Goal: Task Accomplishment & Management: Use online tool/utility

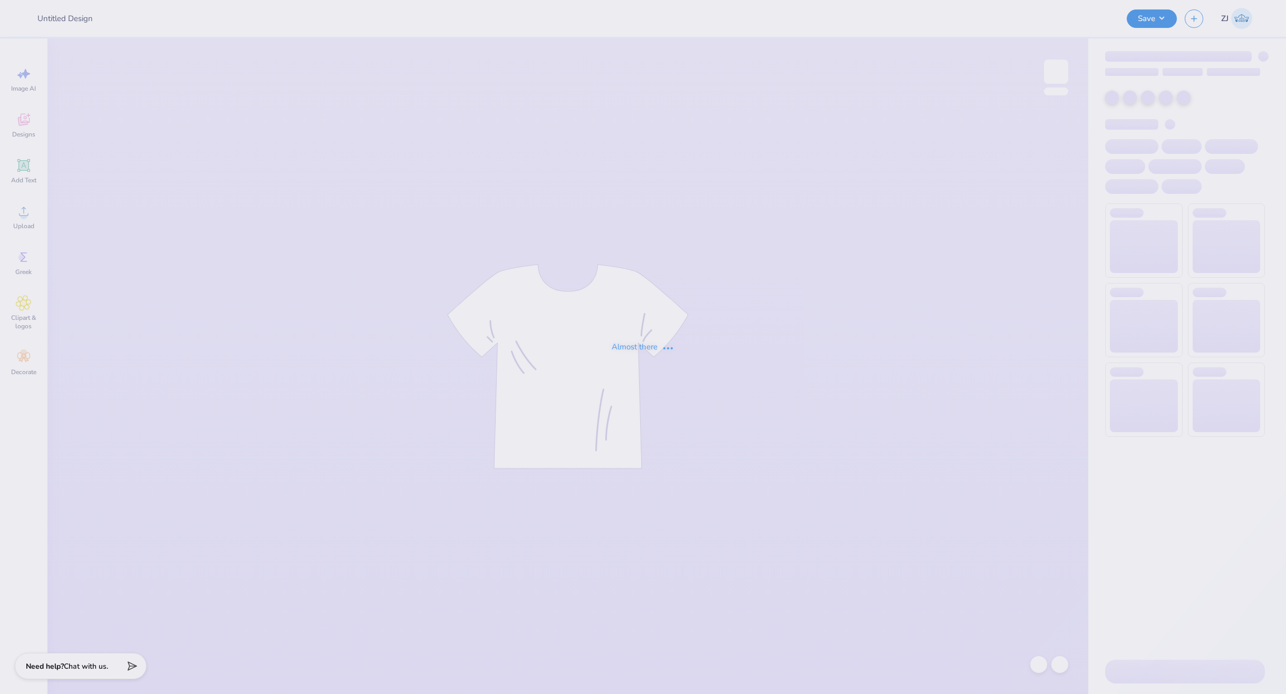
type input "Winter Bid-day Hoodies!"
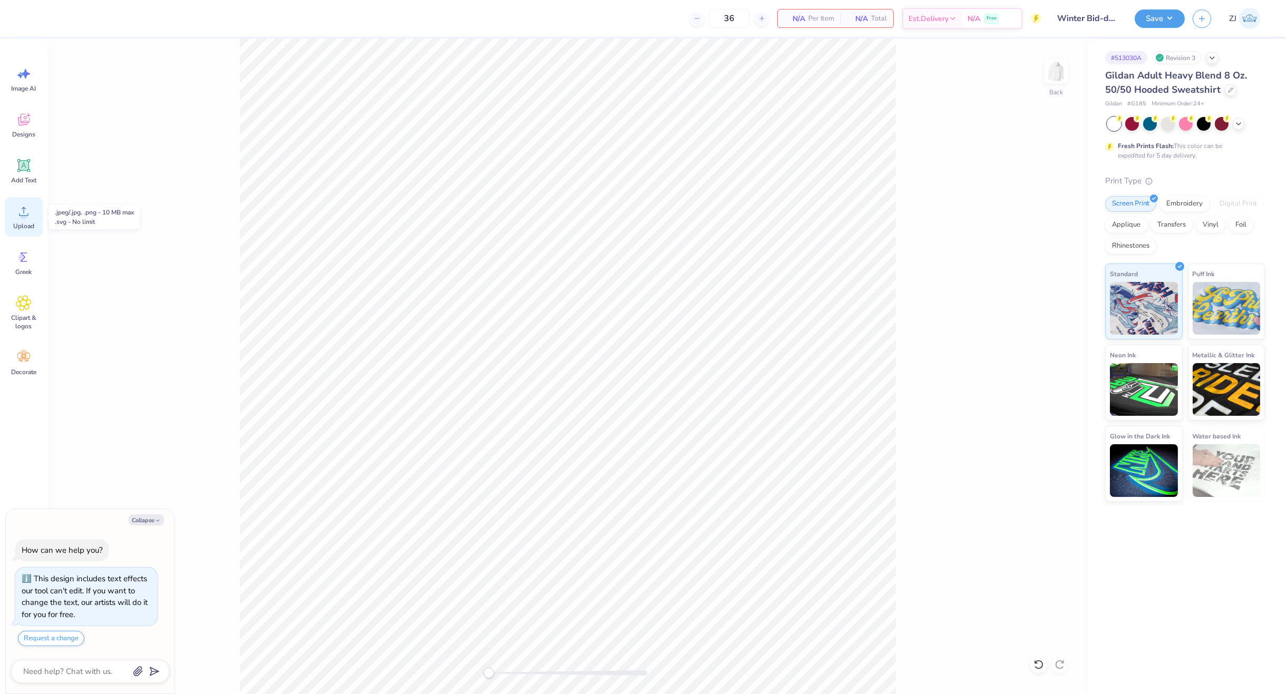
click at [23, 212] on icon at bounding box center [23, 211] width 9 height 9
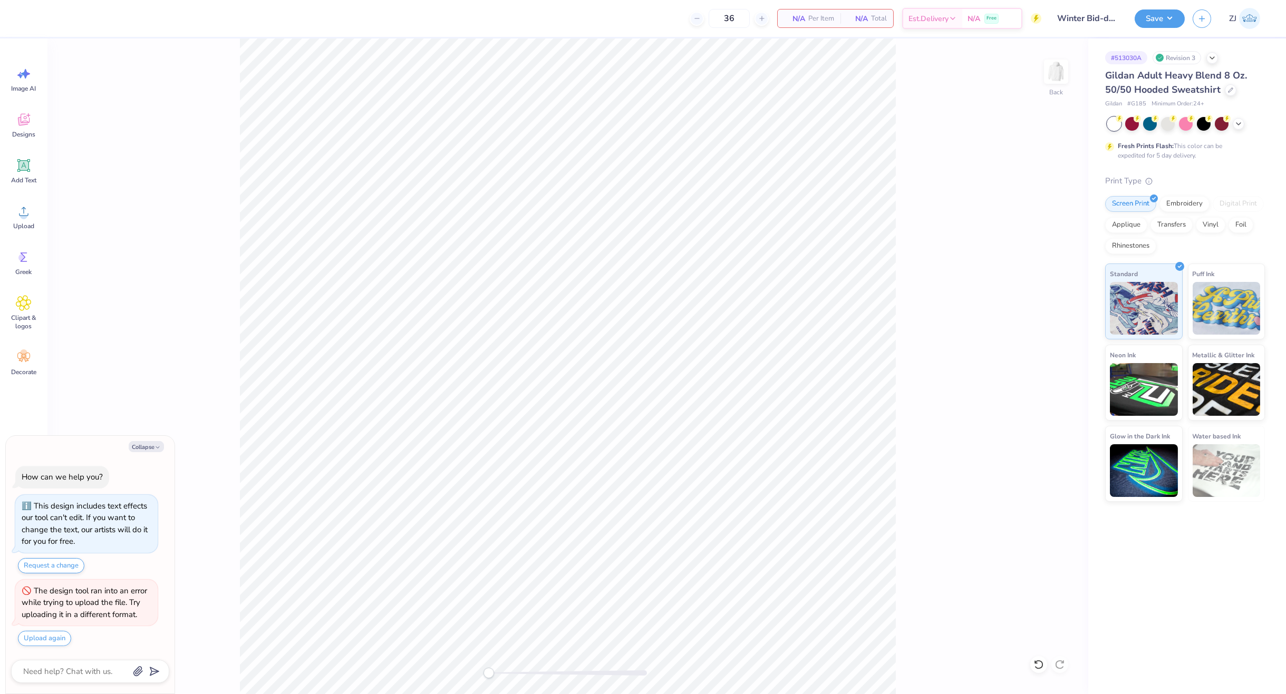
type textarea "x"
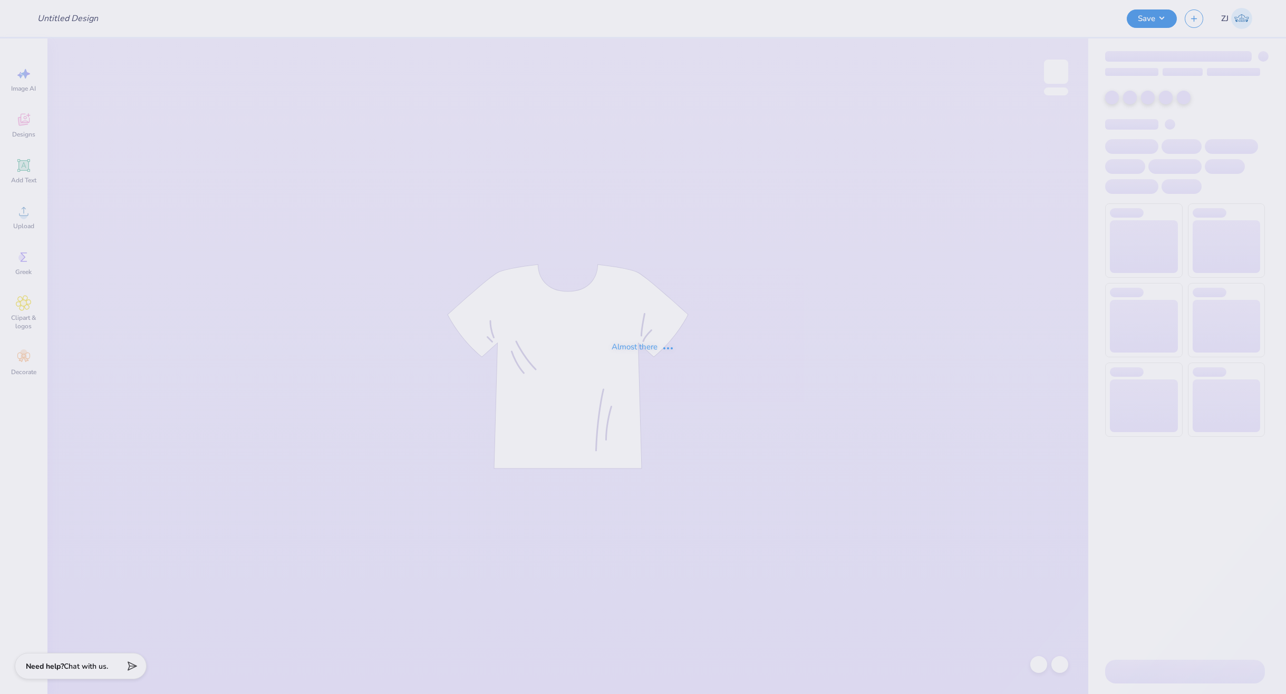
type input "Winter Bid-day Hoodies!"
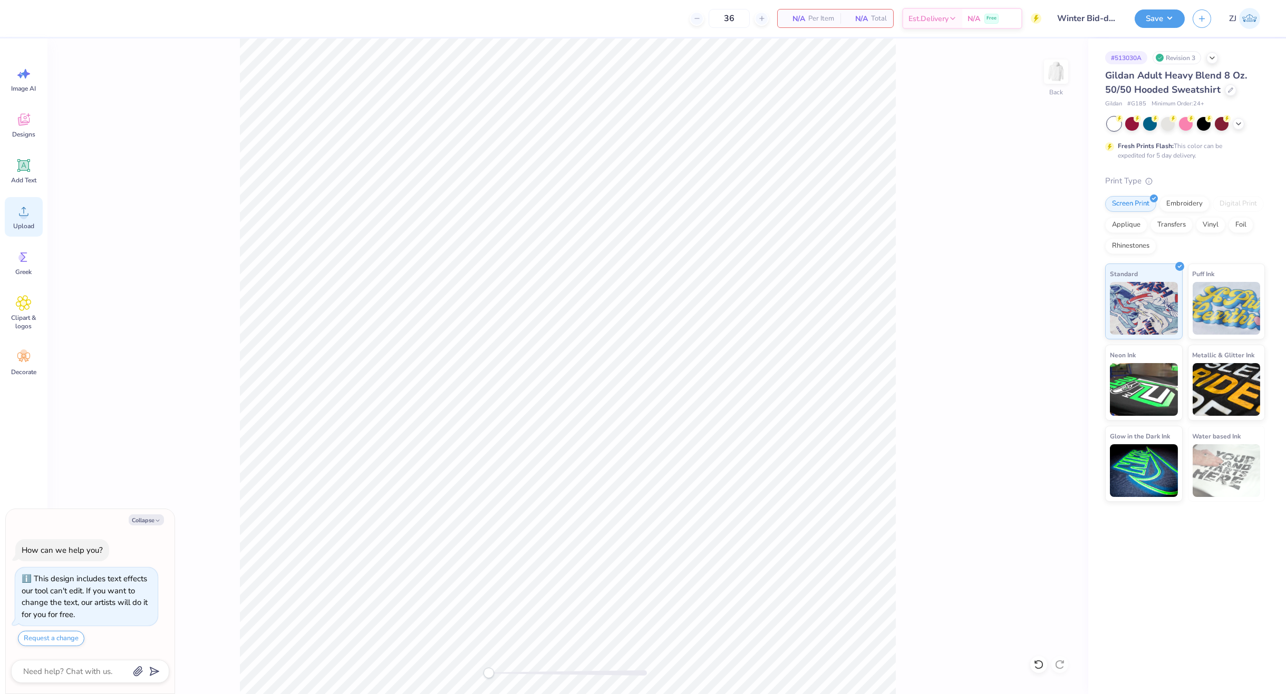
click at [9, 220] on div "Upload" at bounding box center [24, 217] width 38 height 40
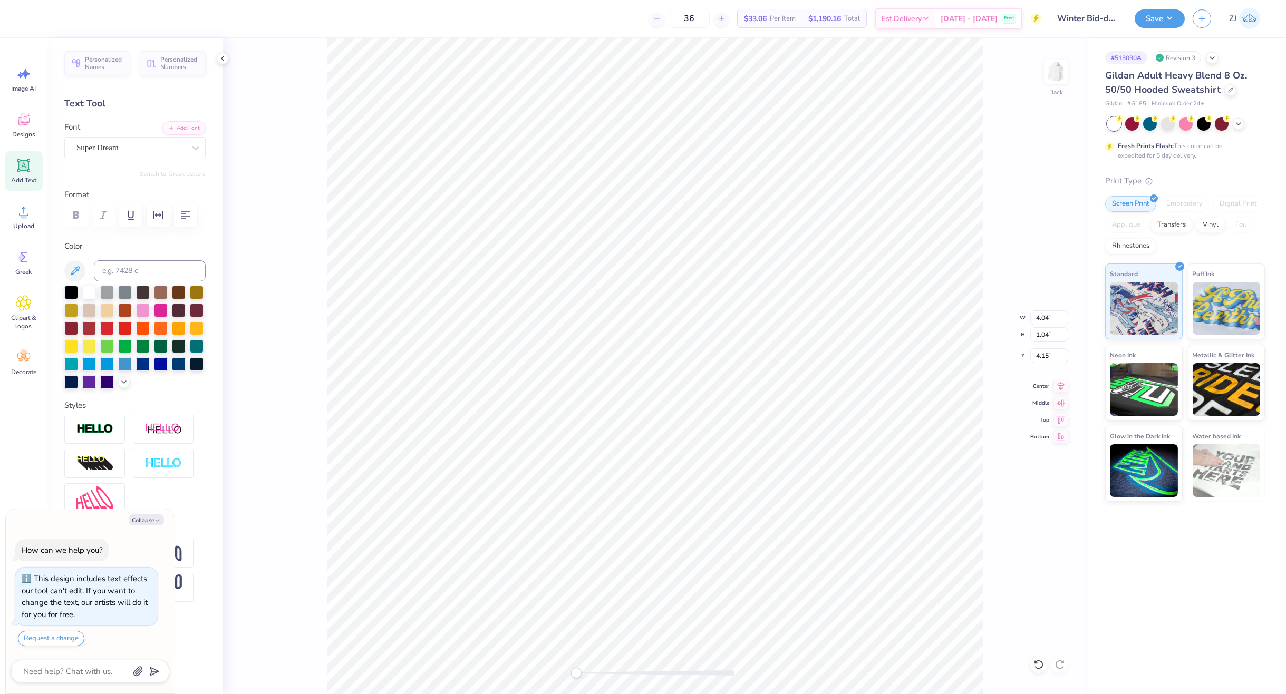
click at [83, 135] on div "Font Super Dream" at bounding box center [134, 140] width 141 height 38
click at [90, 143] on div "Super Dream" at bounding box center [130, 148] width 111 height 16
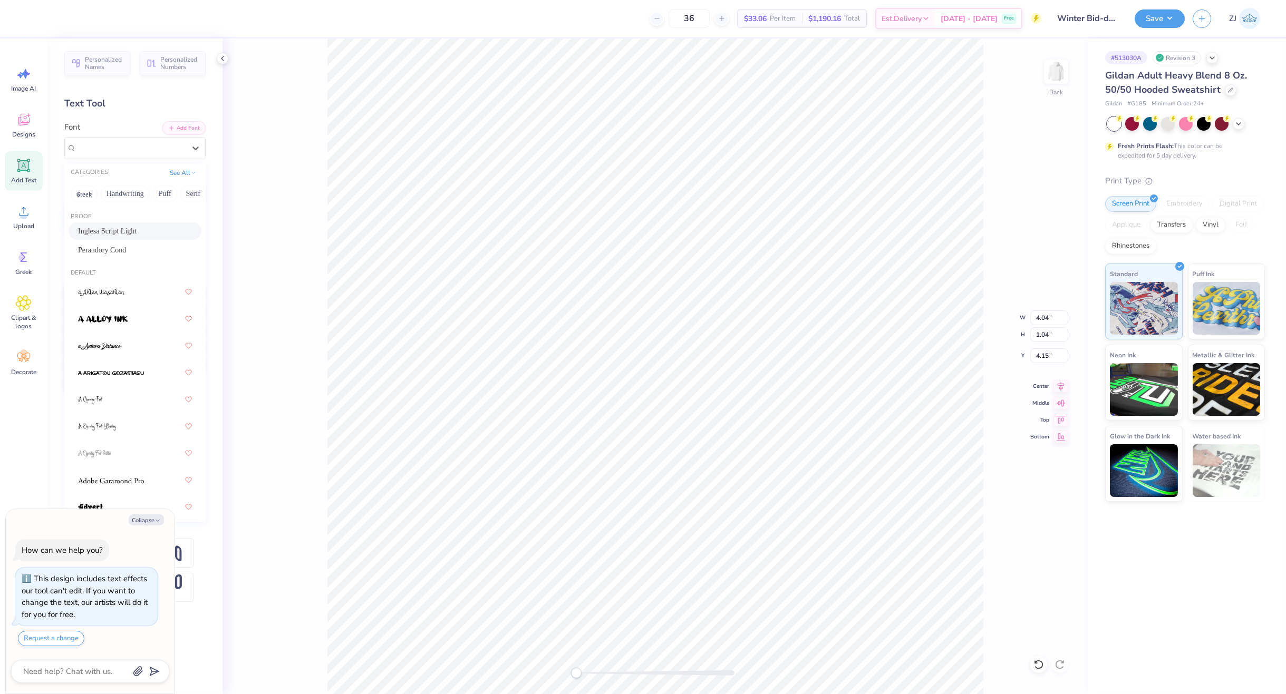
click at [121, 228] on span "Inglesa Script Light" at bounding box center [107, 231] width 59 height 11
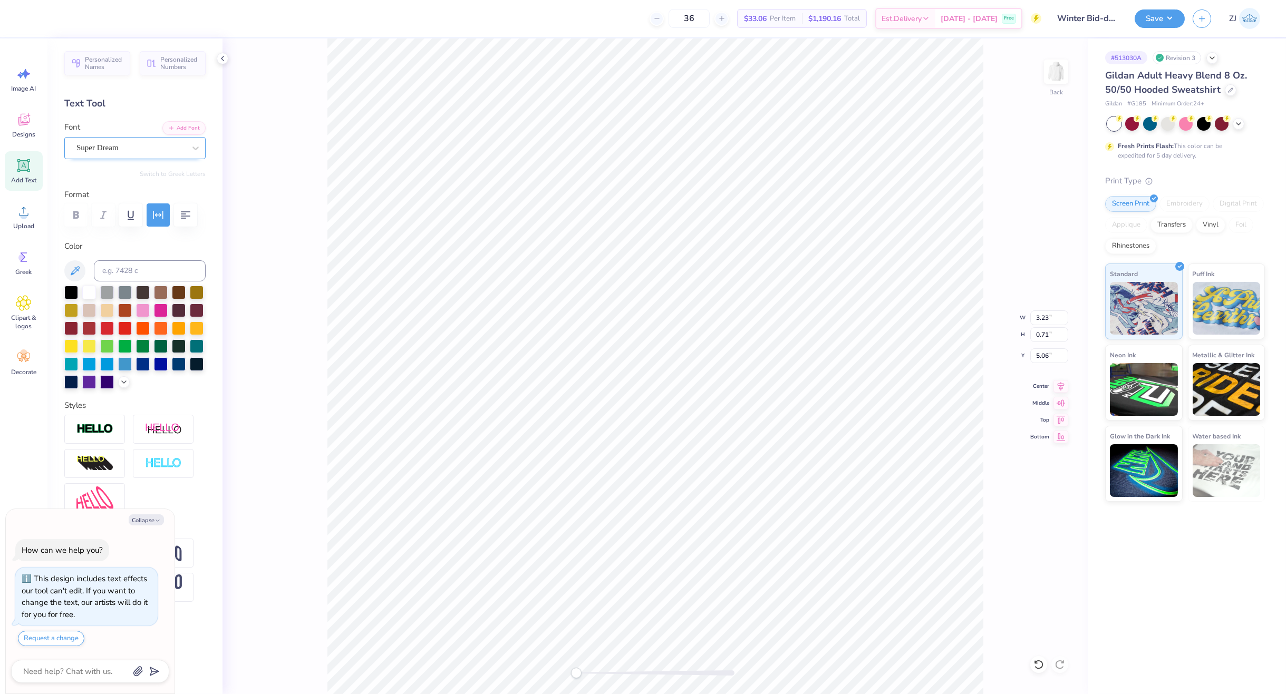
click at [123, 152] on div "Super Dream" at bounding box center [130, 148] width 111 height 16
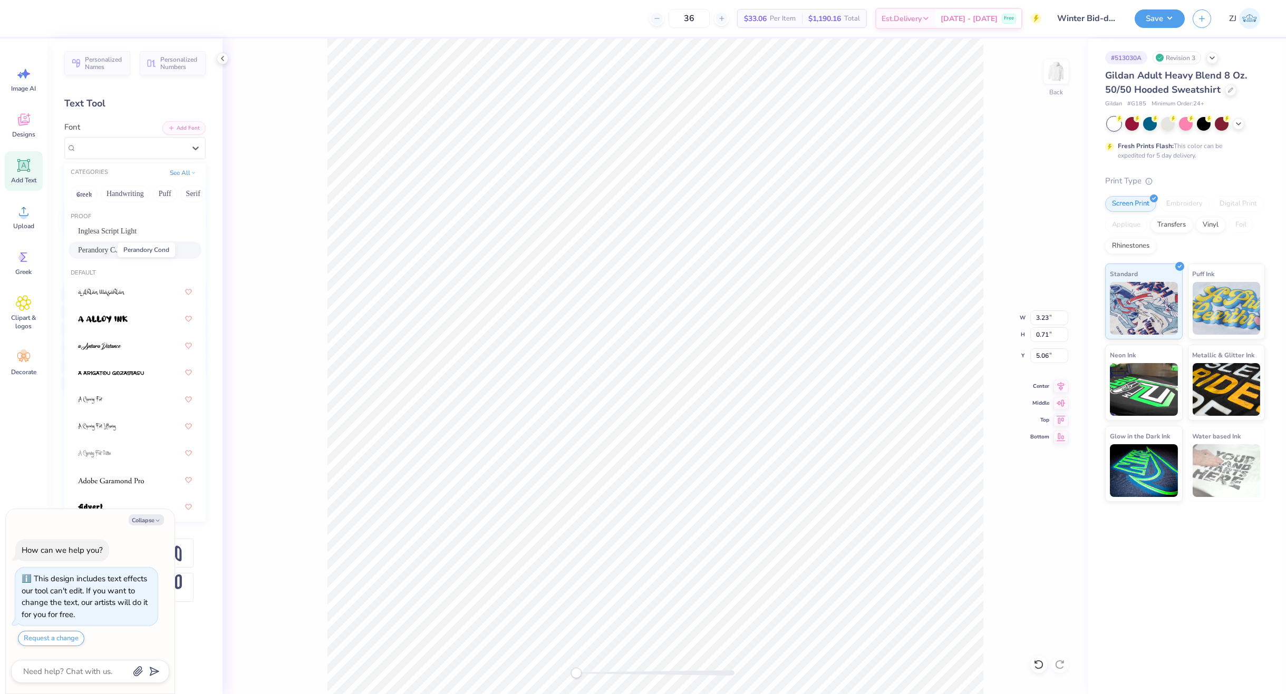
click at [109, 250] on span "Perandory Cond" at bounding box center [102, 250] width 48 height 11
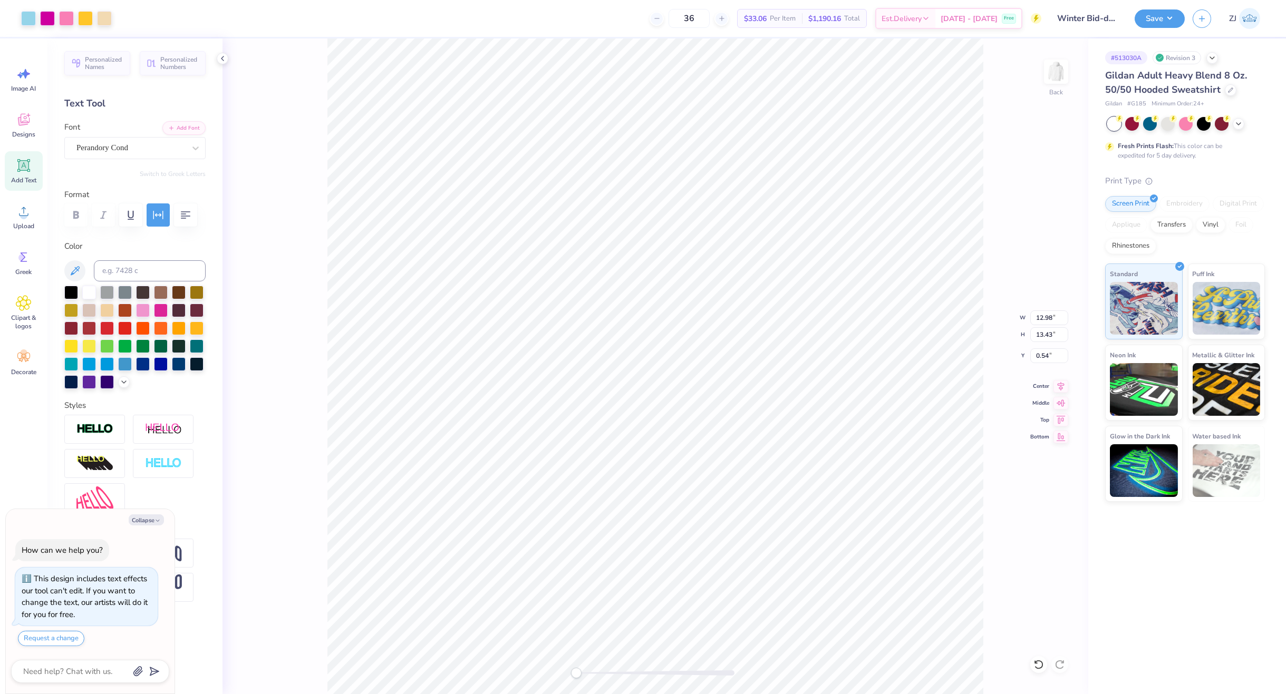
type textarea "x"
type input "2.14"
type input "0.69"
type input "5.14"
type textarea "x"
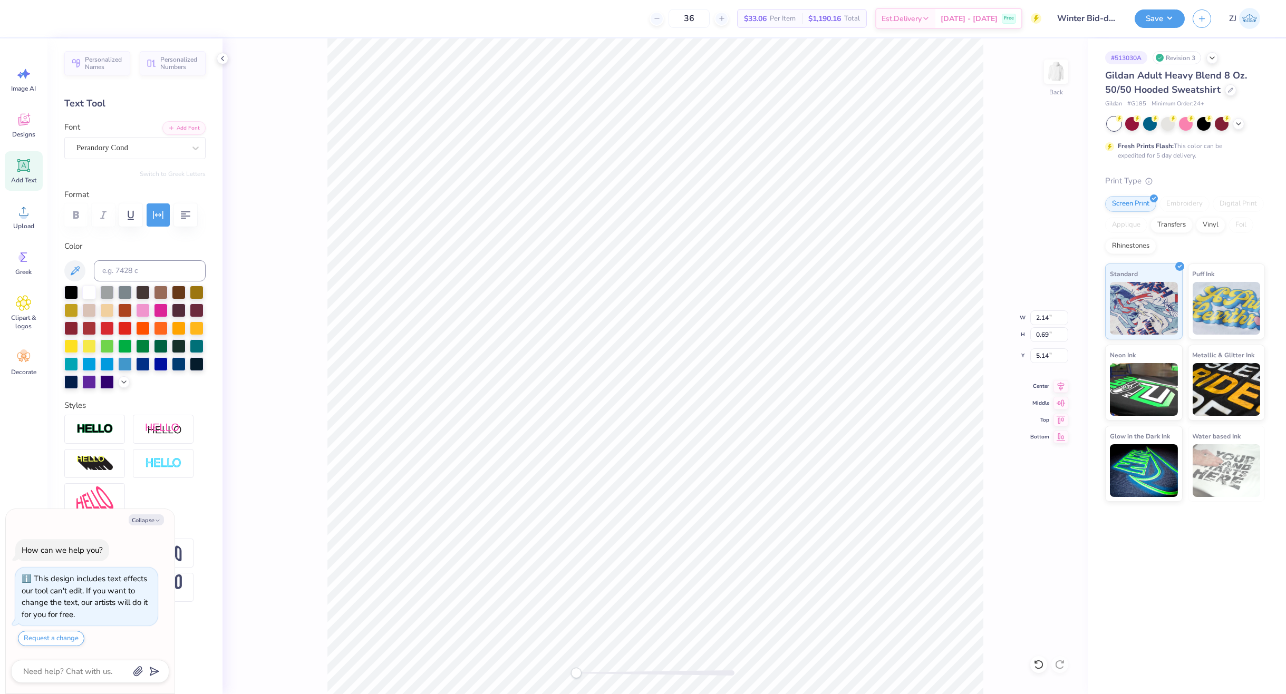
type input "4.29"
type input "1.26"
type input "4.04"
click at [1060, 385] on icon at bounding box center [1060, 384] width 7 height 9
type textarea "x"
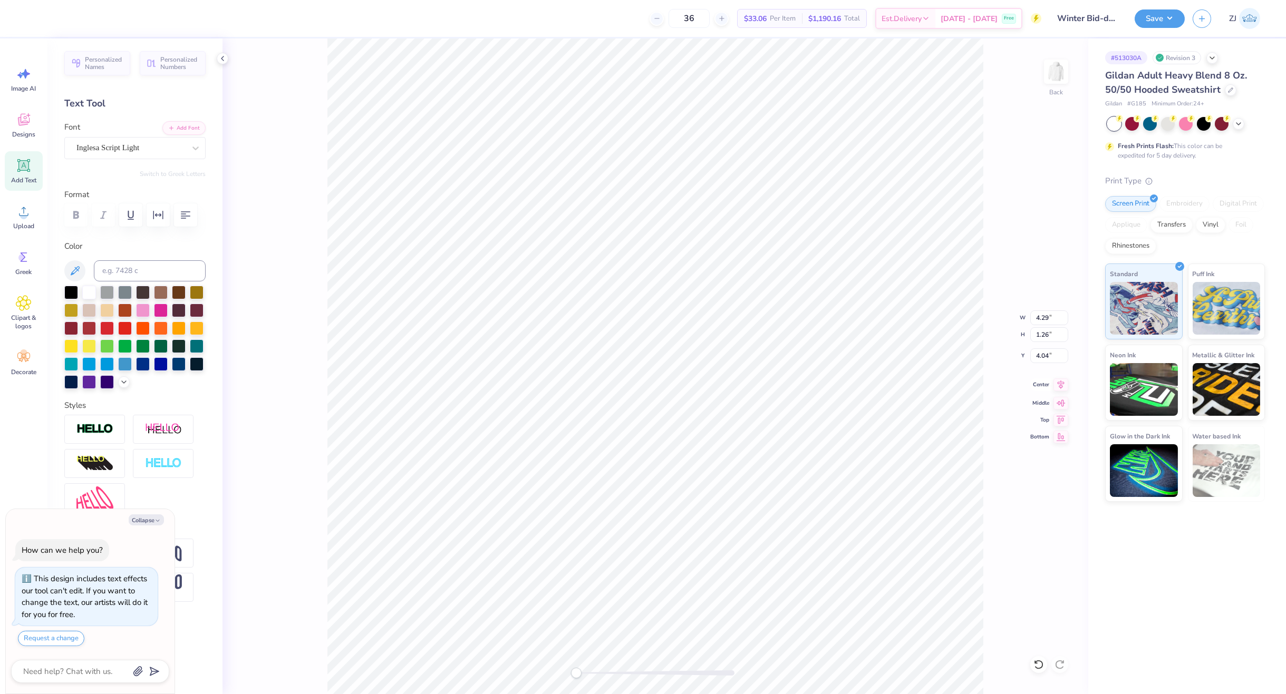
type input "2.14"
type input "0.69"
type input "5.14"
click at [1061, 383] on icon at bounding box center [1060, 384] width 7 height 9
click at [1059, 379] on icon at bounding box center [1060, 384] width 15 height 13
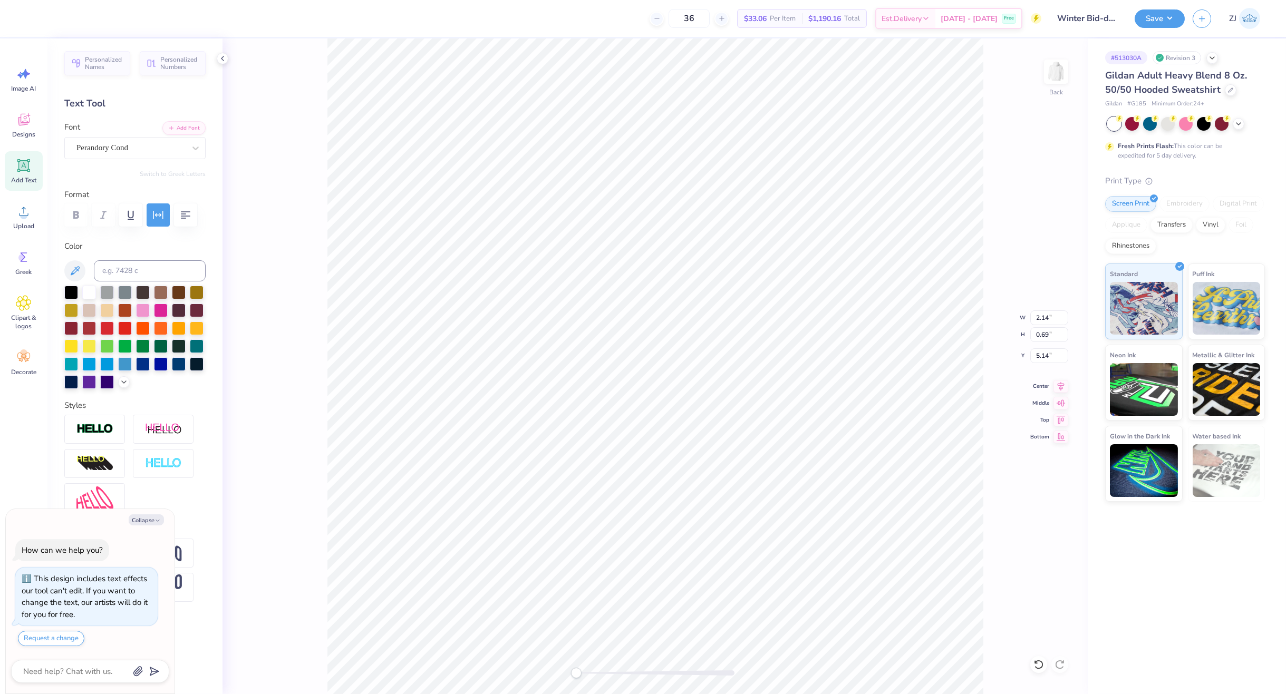
type textarea "x"
type input "12.98"
type input "13.43"
type input "0.54"
type textarea "x"
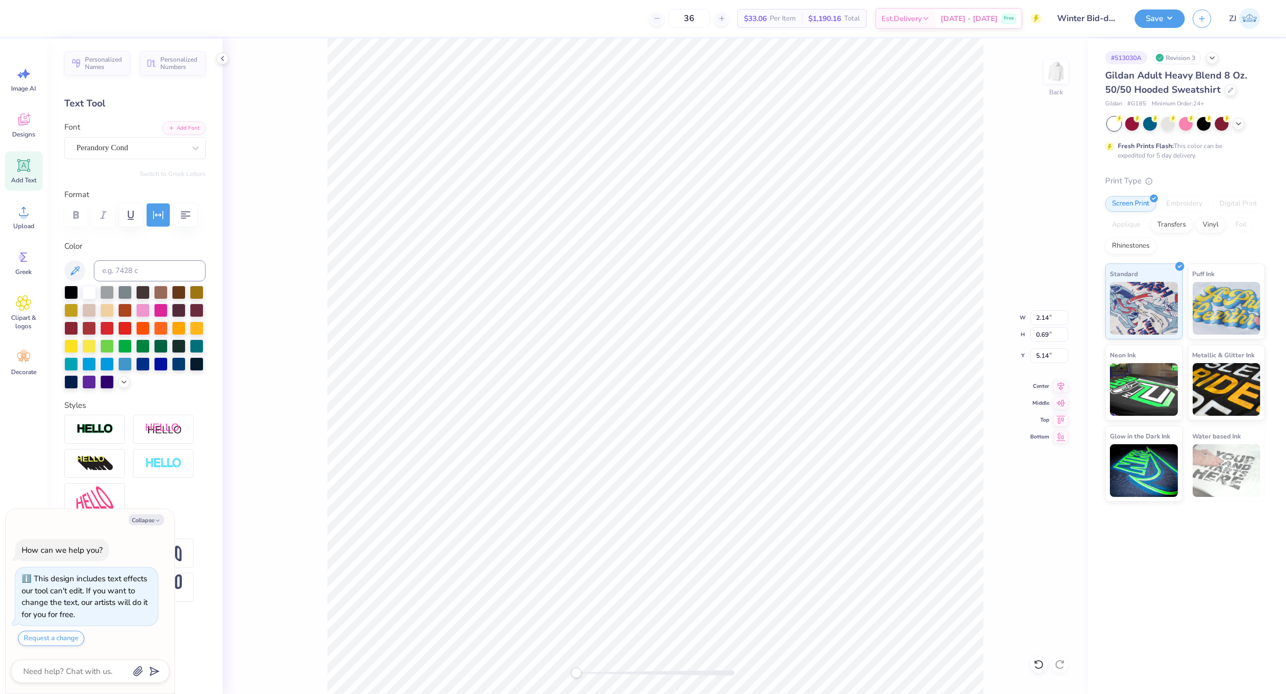
type input "4.29"
type input "1.26"
type input "4.04"
type textarea "x"
type input "12.98"
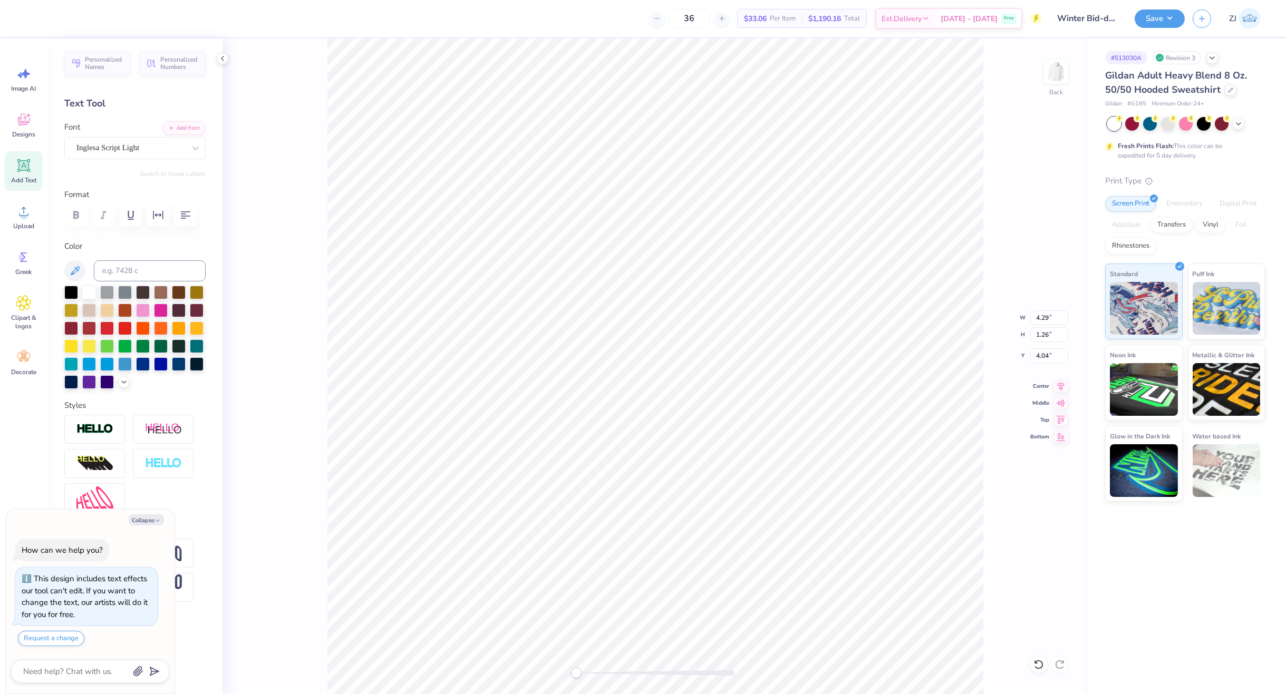
type input "13.43"
type input "0.54"
click at [1063, 382] on icon at bounding box center [1060, 384] width 7 height 9
type textarea "x"
click at [1043, 333] on input "13.43" at bounding box center [1049, 334] width 38 height 15
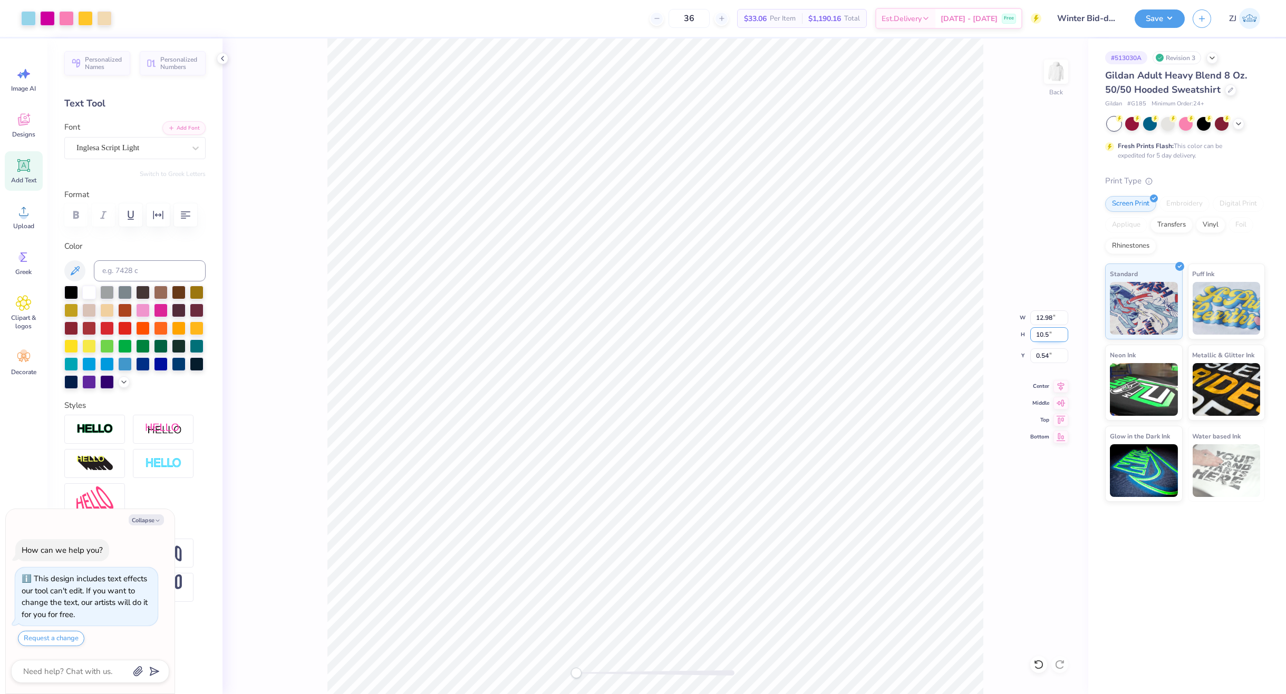
type input "10.5"
type textarea "x"
type input "10.15"
type input "10.50"
type input "2.00"
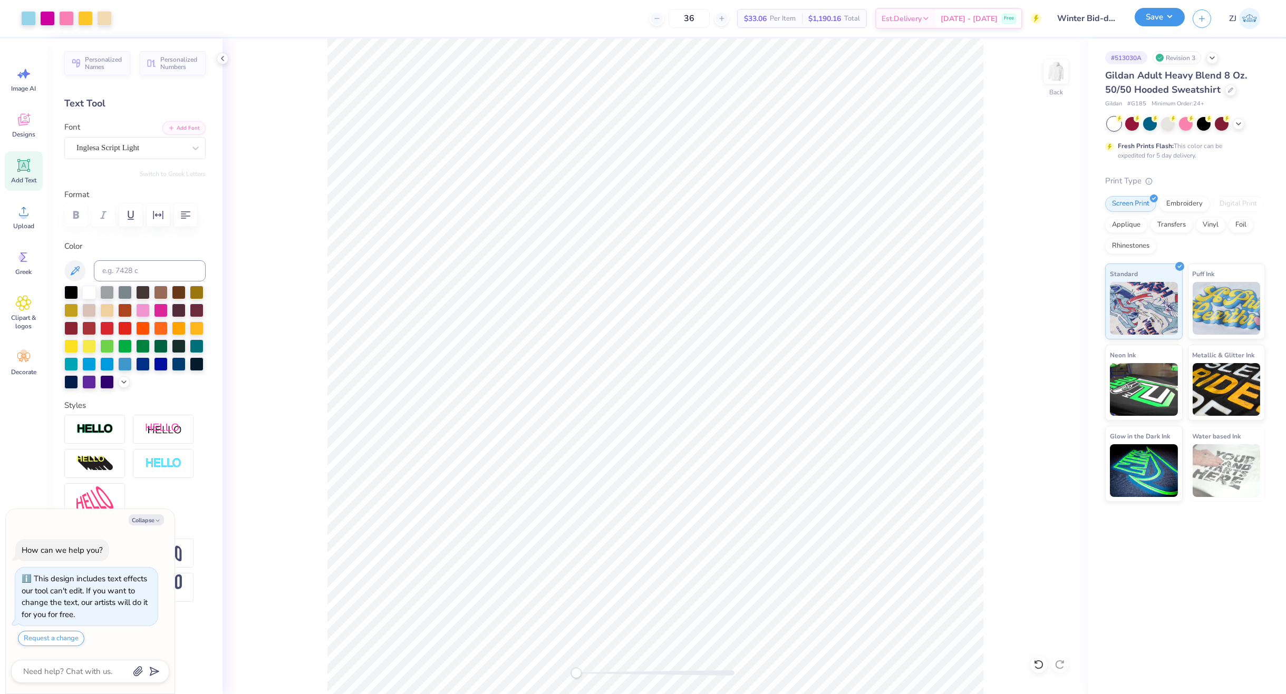
click at [1162, 26] on button "Save" at bounding box center [1159, 17] width 50 height 18
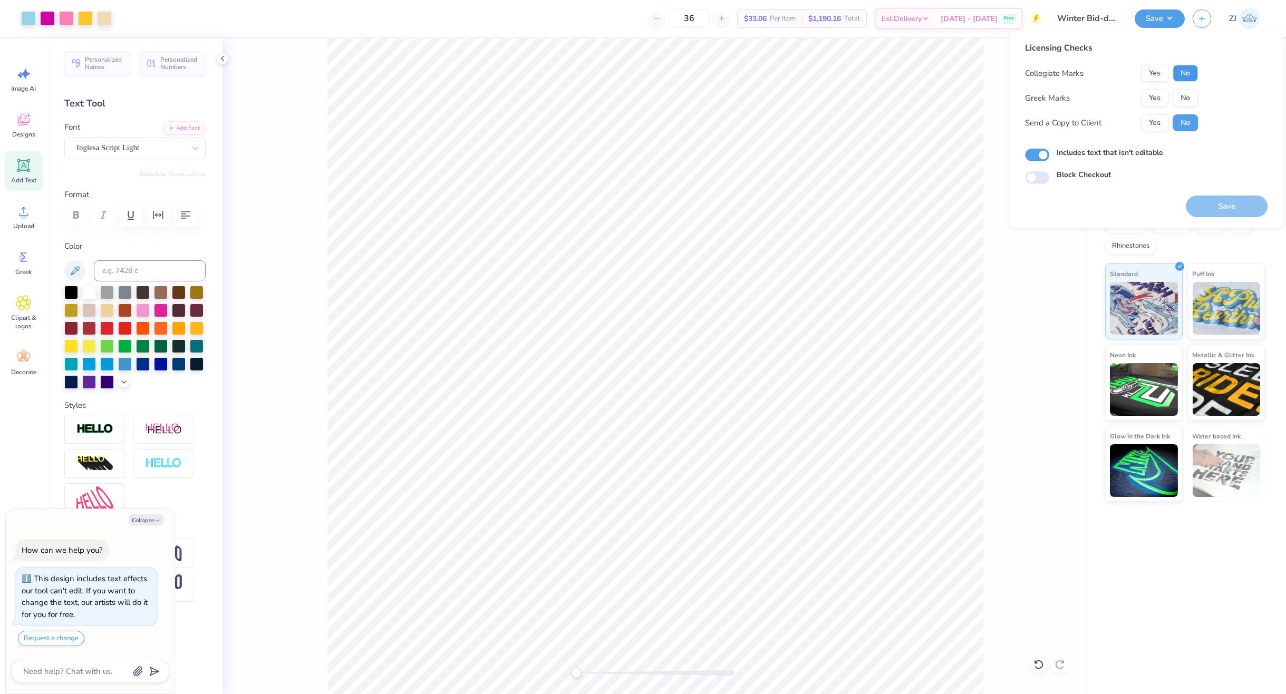
click at [1179, 73] on button "No" at bounding box center [1184, 73] width 25 height 17
click at [1158, 96] on button "Yes" at bounding box center [1154, 98] width 27 height 17
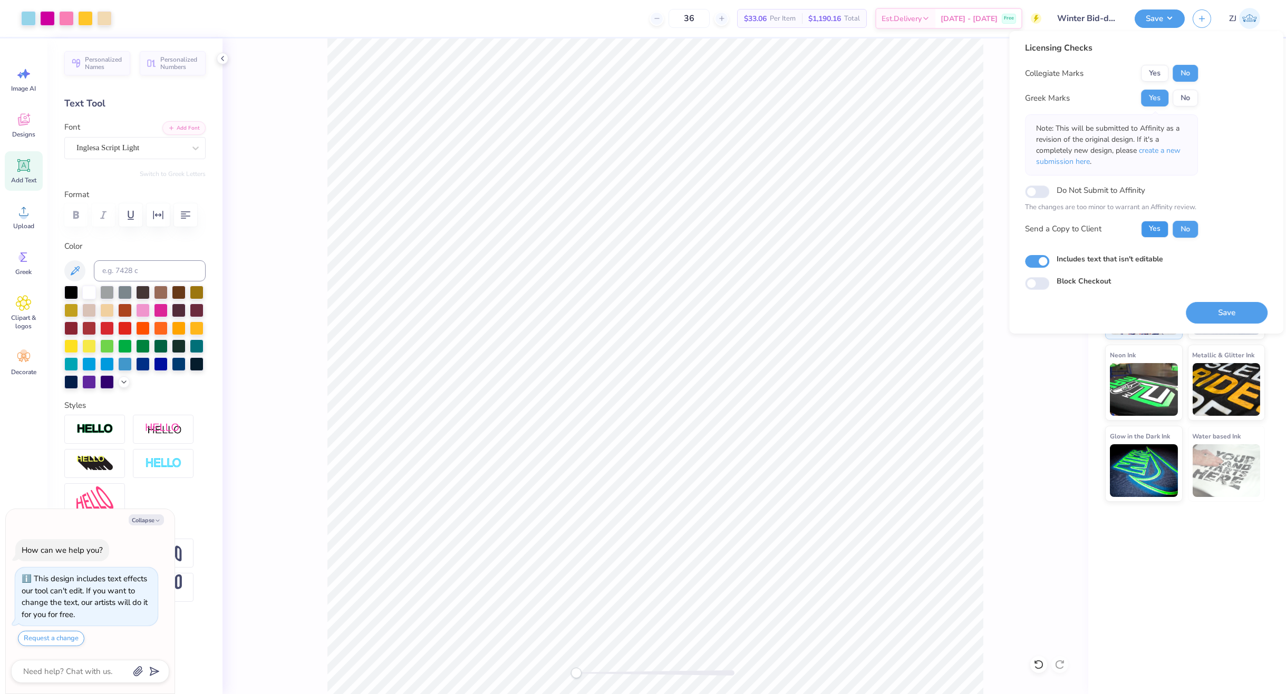
click at [1160, 230] on button "Yes" at bounding box center [1154, 229] width 27 height 17
drag, startPoint x: 1211, startPoint y: 307, endPoint x: 1005, endPoint y: 283, distance: 207.0
click at [1211, 307] on button "Save" at bounding box center [1226, 313] width 82 height 22
type textarea "x"
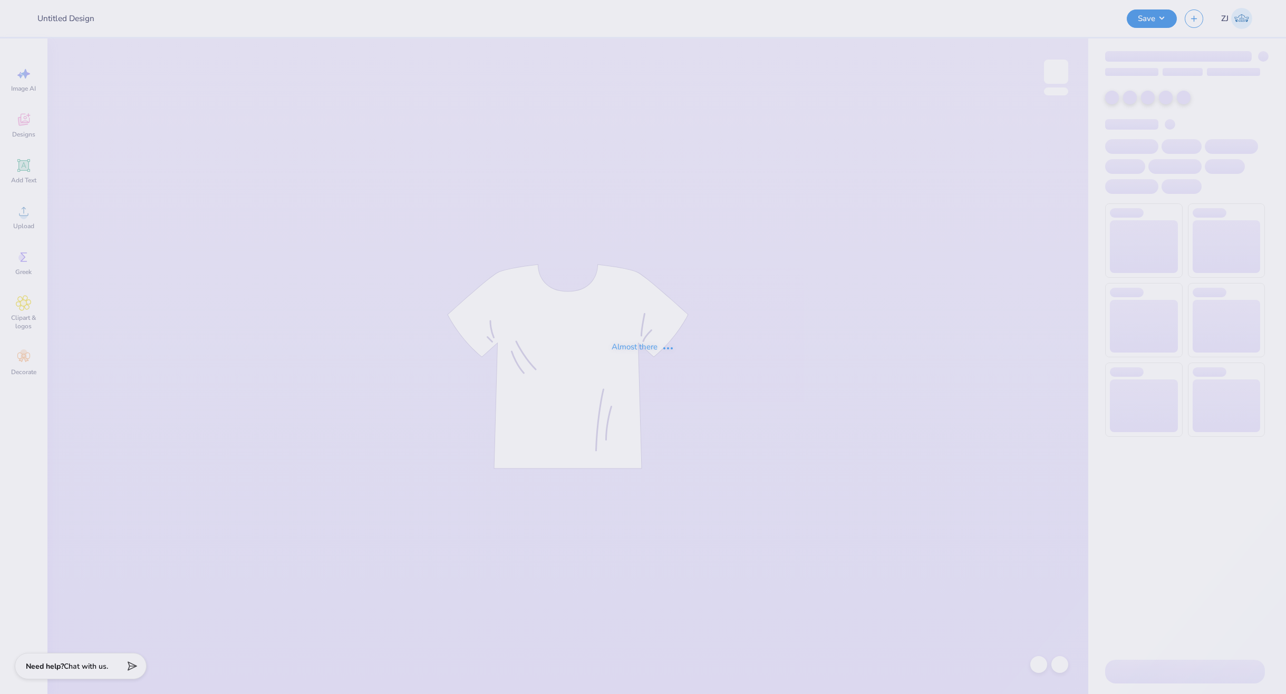
type input "Club Swim - Meet [PERSON_NAME]"
